Goal: Book appointment/travel/reservation

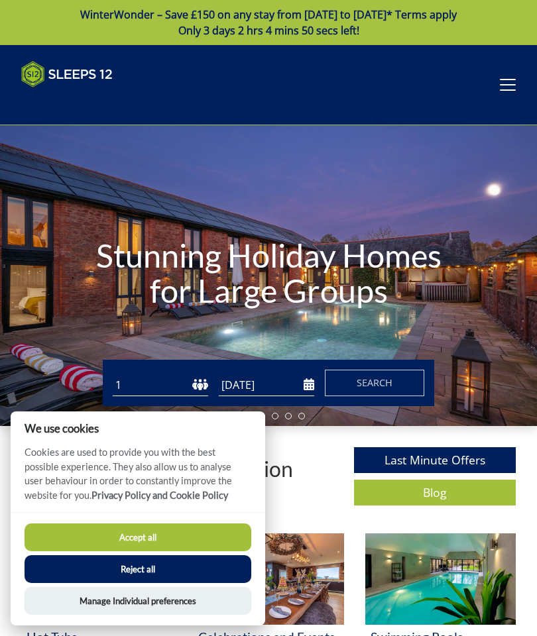
click at [207, 535] on button "Accept all" at bounding box center [138, 538] width 227 height 28
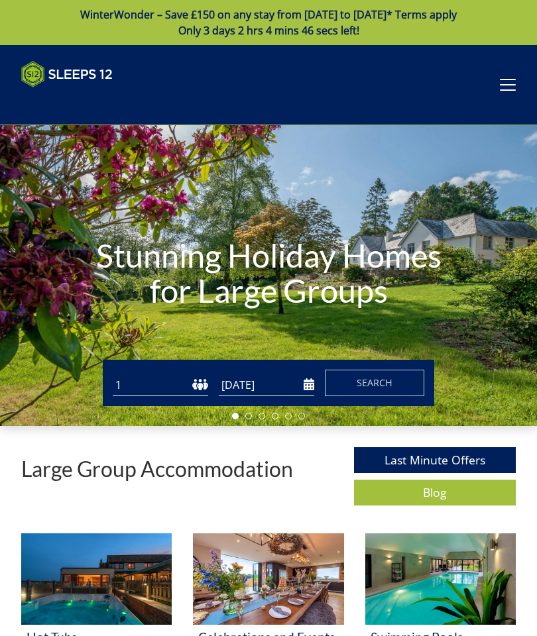
click at [158, 386] on select "1 2 3 4 5 6 7 8 9 10 11 12 13 14 15 16 17 18 19 20 21 22 23 24 25 26 27 28 29 3…" at bounding box center [160, 385] width 95 height 22
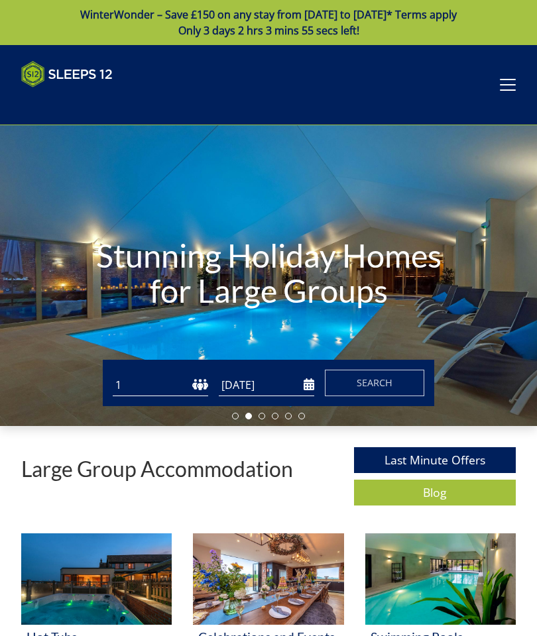
select select "14"
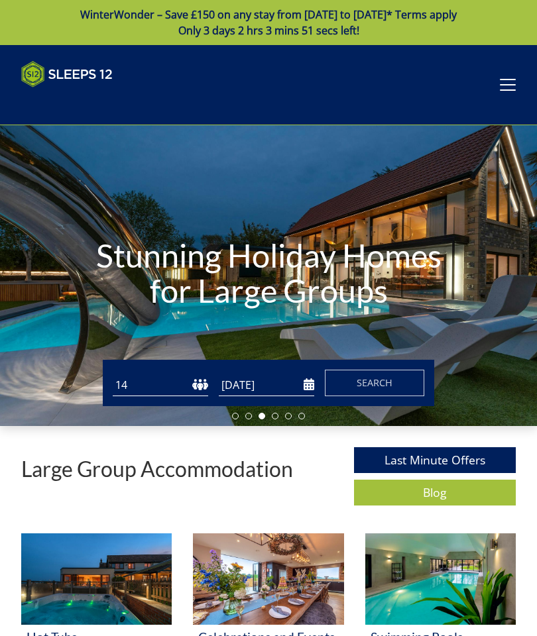
click at [309, 381] on input "[DATE]" at bounding box center [266, 385] width 95 height 22
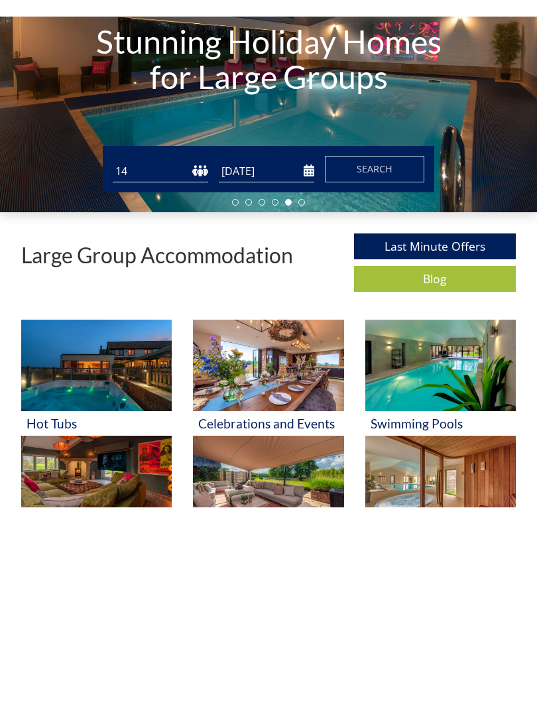
scroll to position [209, 0]
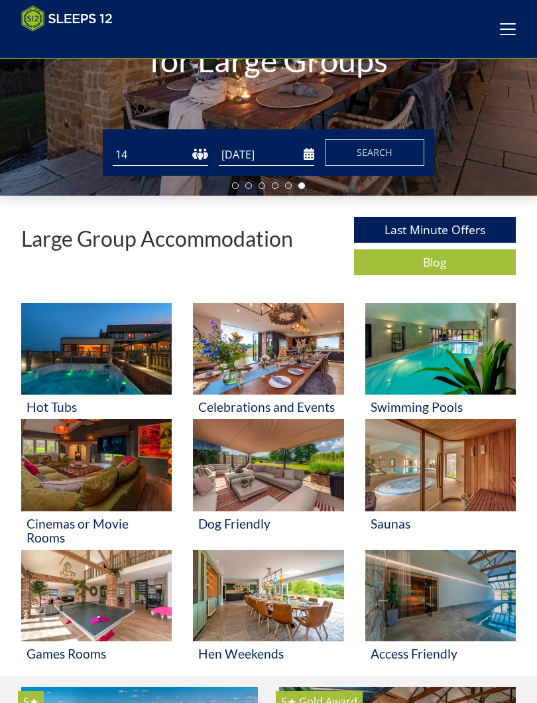
click at [290, 152] on input "[DATE]" at bounding box center [266, 155] width 95 height 22
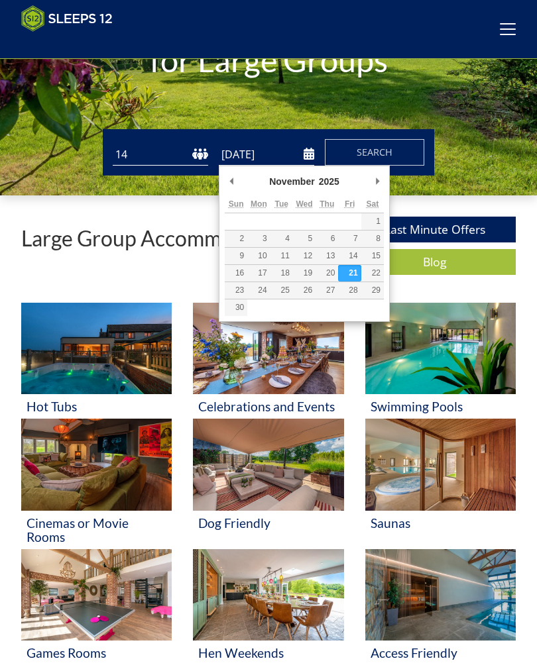
type input "[DATE]"
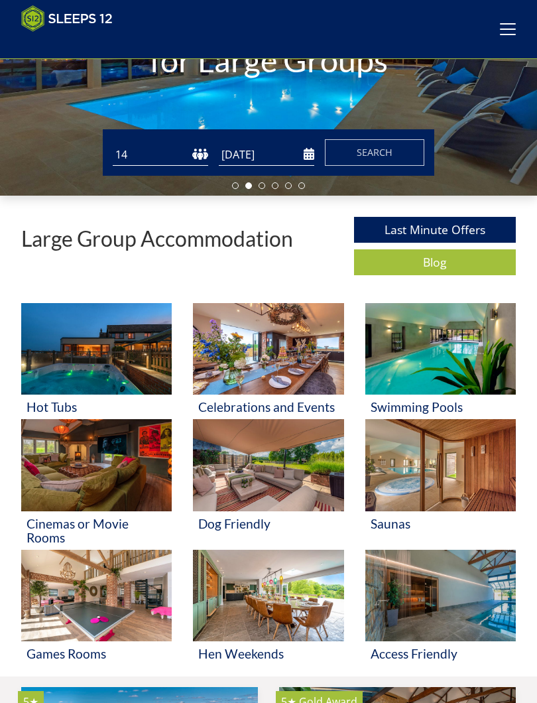
click at [401, 158] on button "Search" at bounding box center [374, 152] width 99 height 27
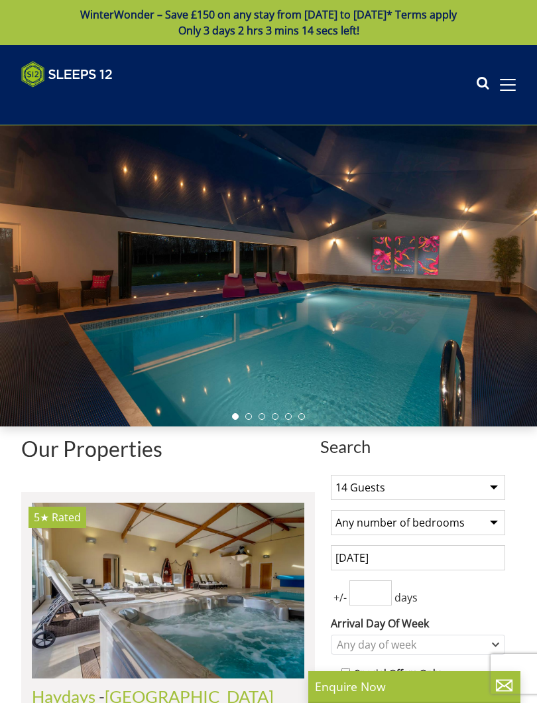
click at [461, 557] on input "[DATE]" at bounding box center [418, 557] width 174 height 25
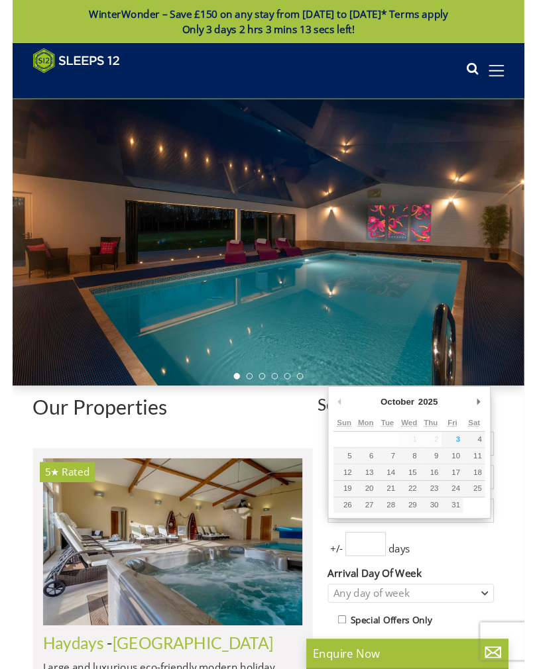
scroll to position [133, 0]
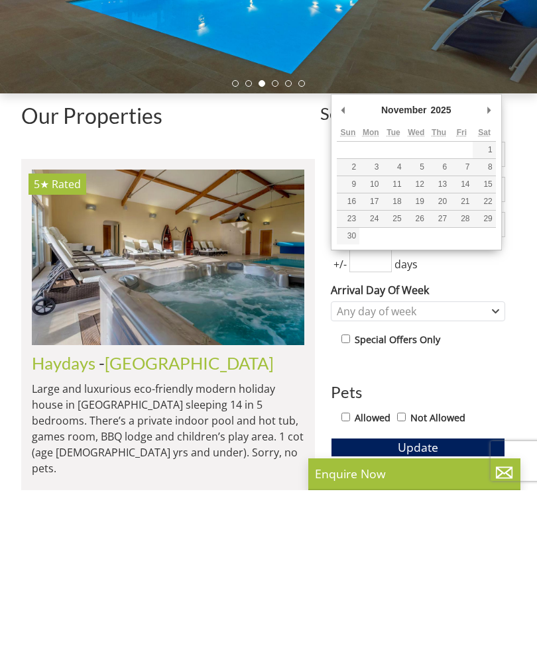
type input "[DATE]"
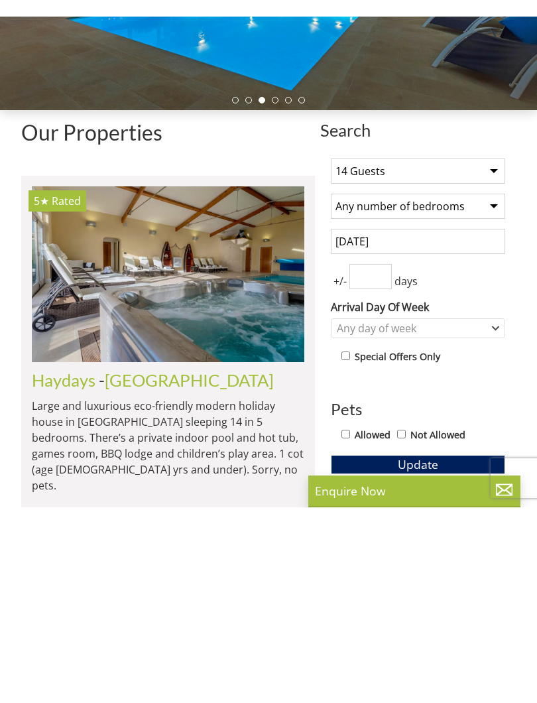
scroll to position [312, 0]
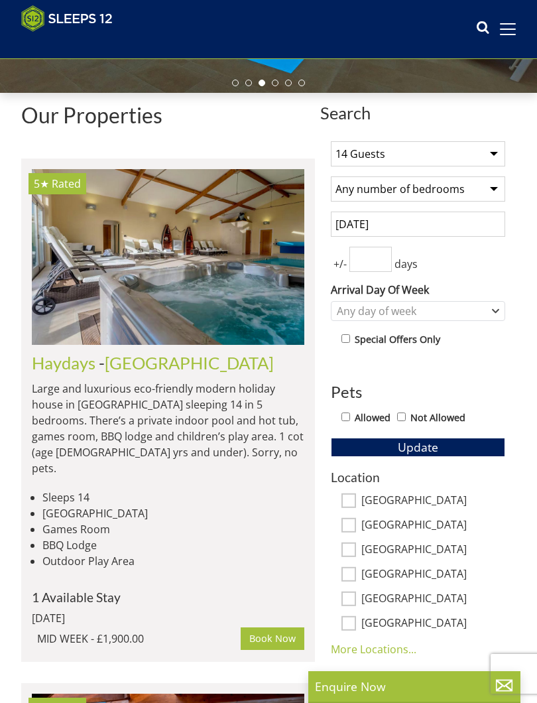
click at [372, 260] on input "number" at bounding box center [370, 259] width 42 height 25
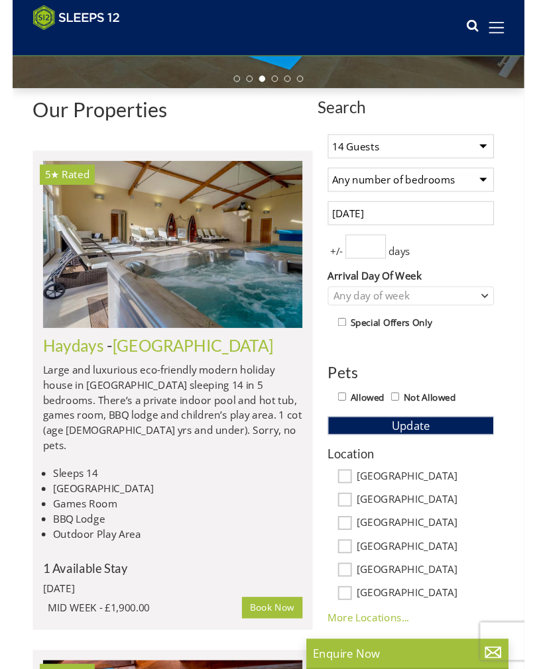
scroll to position [312, 0]
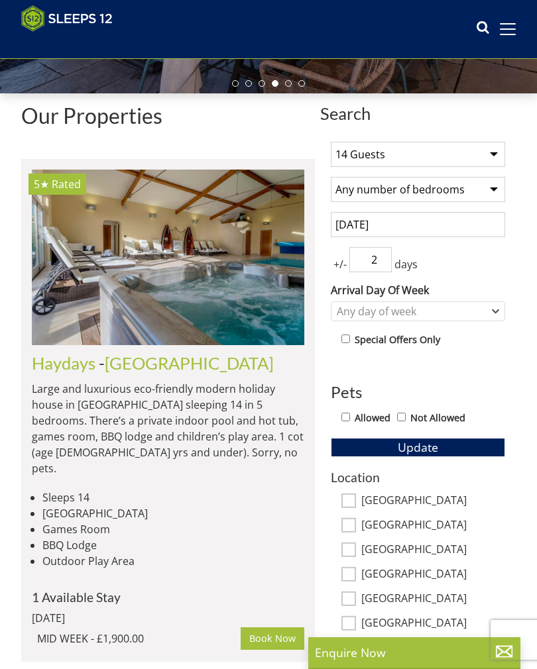
type input "2"
click at [496, 315] on div "Any day of week" at bounding box center [418, 312] width 174 height 20
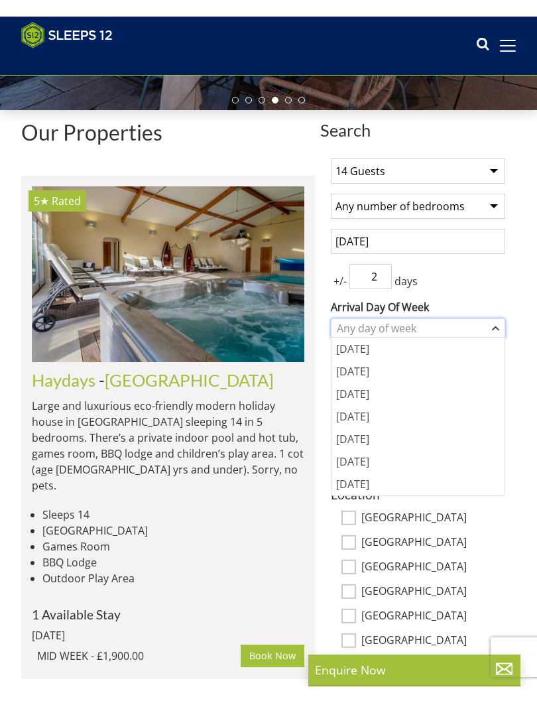
scroll to position [312, 0]
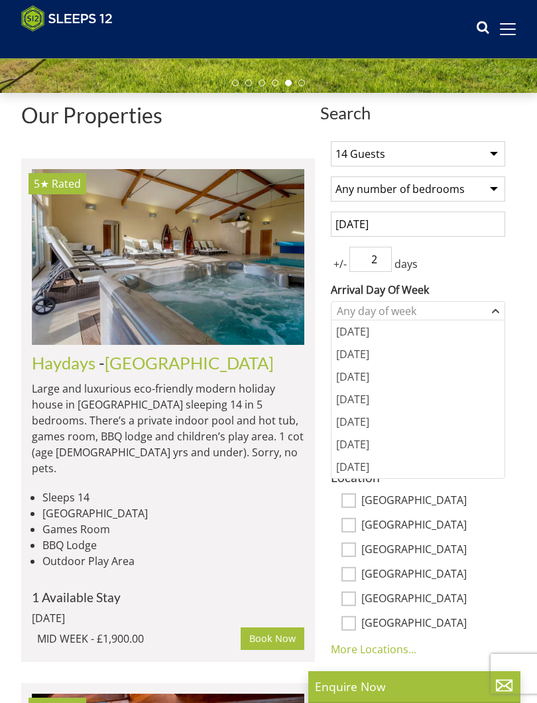
click at [363, 427] on div "[DATE]" at bounding box center [417, 421] width 173 height 23
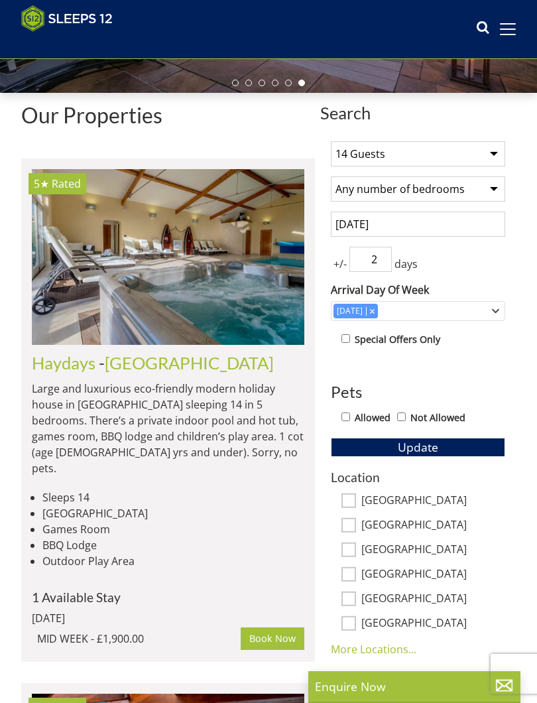
click at [347, 416] on input "Allowed" at bounding box center [345, 416] width 9 height 9
checkbox input "true"
click at [343, 496] on input "[GEOGRAPHIC_DATA]" at bounding box center [348, 499] width 15 height 15
checkbox input "true"
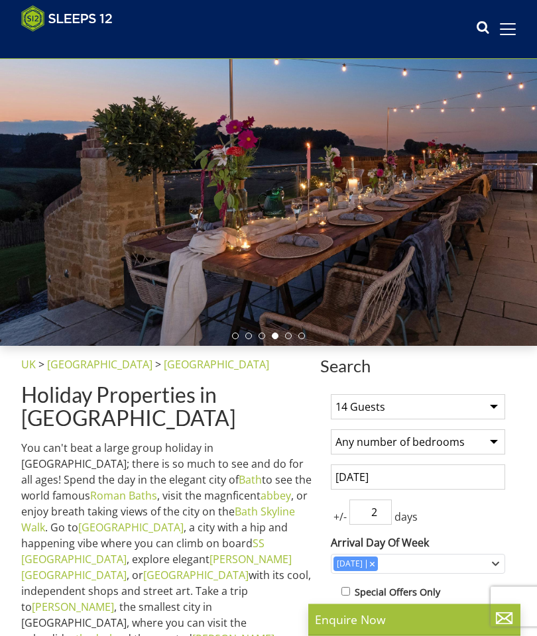
scroll to position [59, 0]
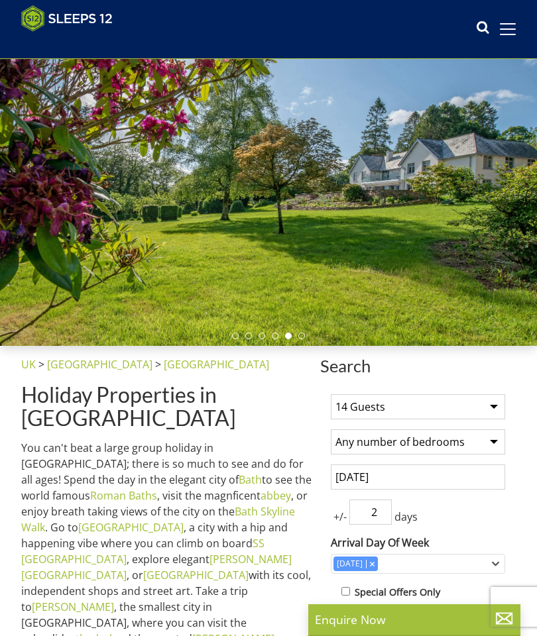
click at [74, 362] on link "[GEOGRAPHIC_DATA]" at bounding box center [99, 364] width 105 height 15
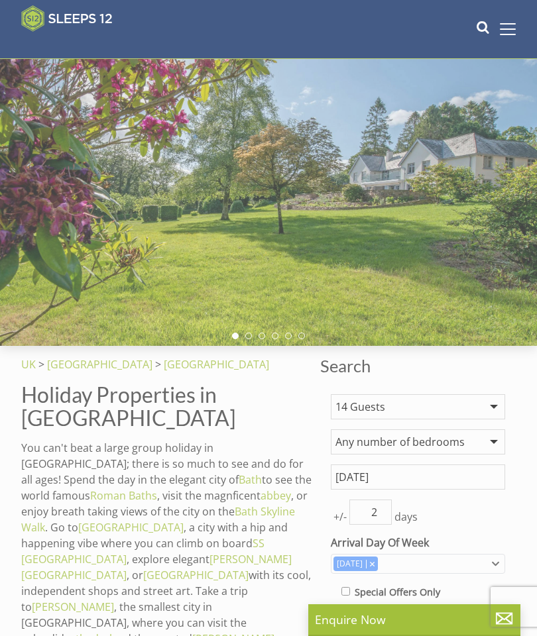
scroll to position [0, 1906]
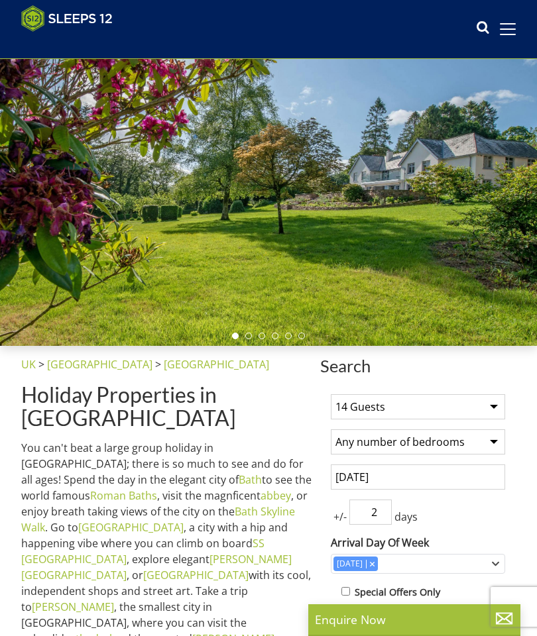
select select "14"
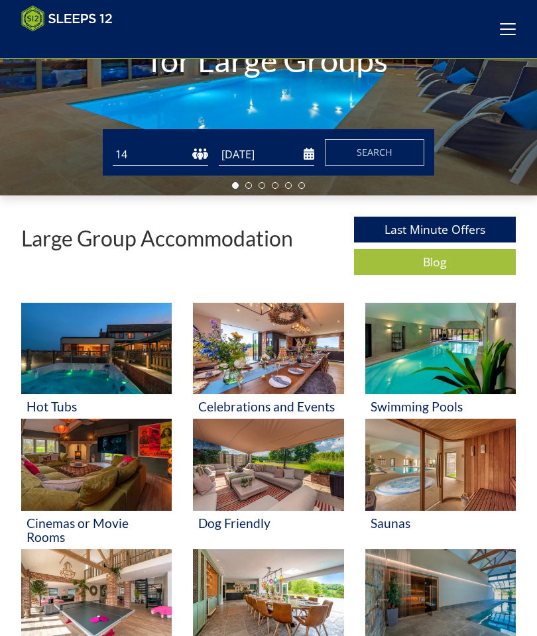
scroll to position [0, 3786]
click at [475, 224] on link "Last Minute Offers" at bounding box center [435, 230] width 162 height 26
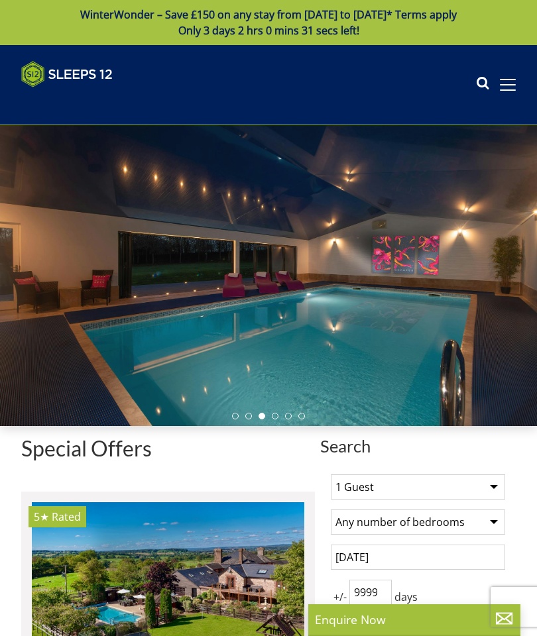
click at [394, 624] on p "Enquire Now" at bounding box center [414, 619] width 199 height 17
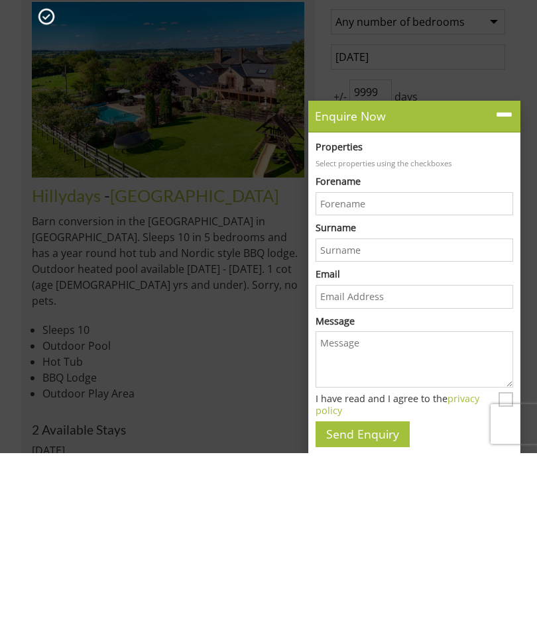
scroll to position [480, 0]
